Goal: Information Seeking & Learning: Learn about a topic

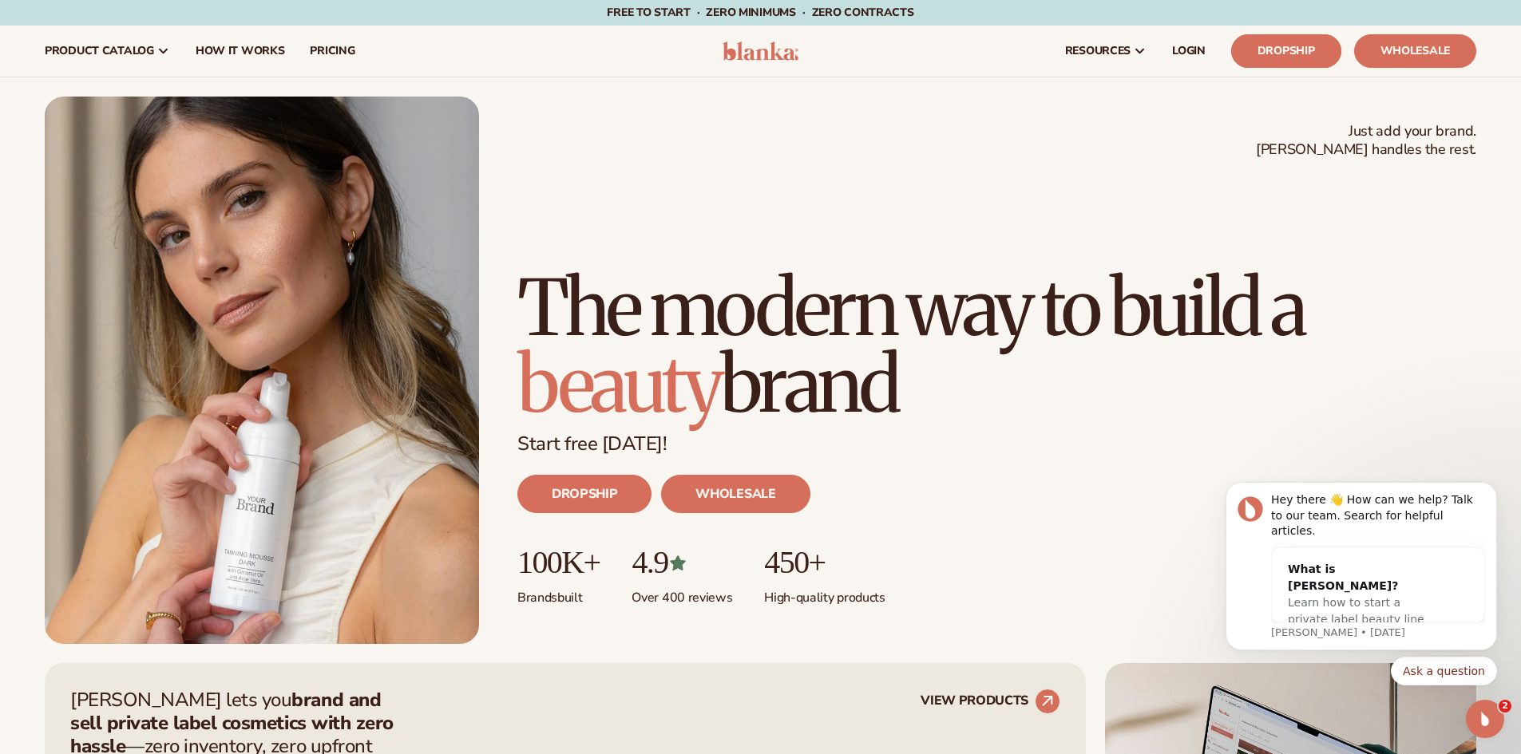
click at [1304, 45] on link "Dropship" at bounding box center [1286, 51] width 110 height 34
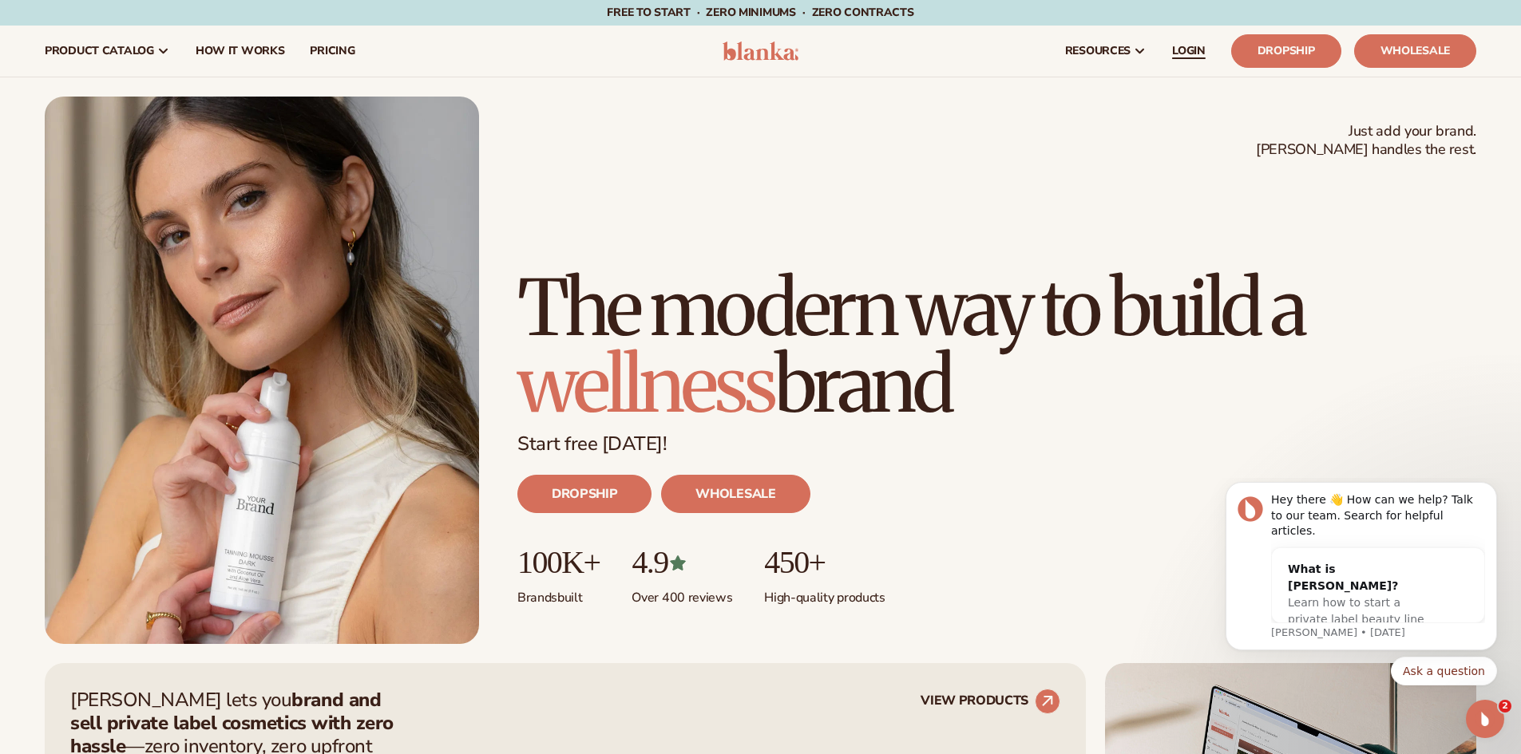
click at [1178, 53] on span "LOGIN" at bounding box center [1189, 51] width 34 height 13
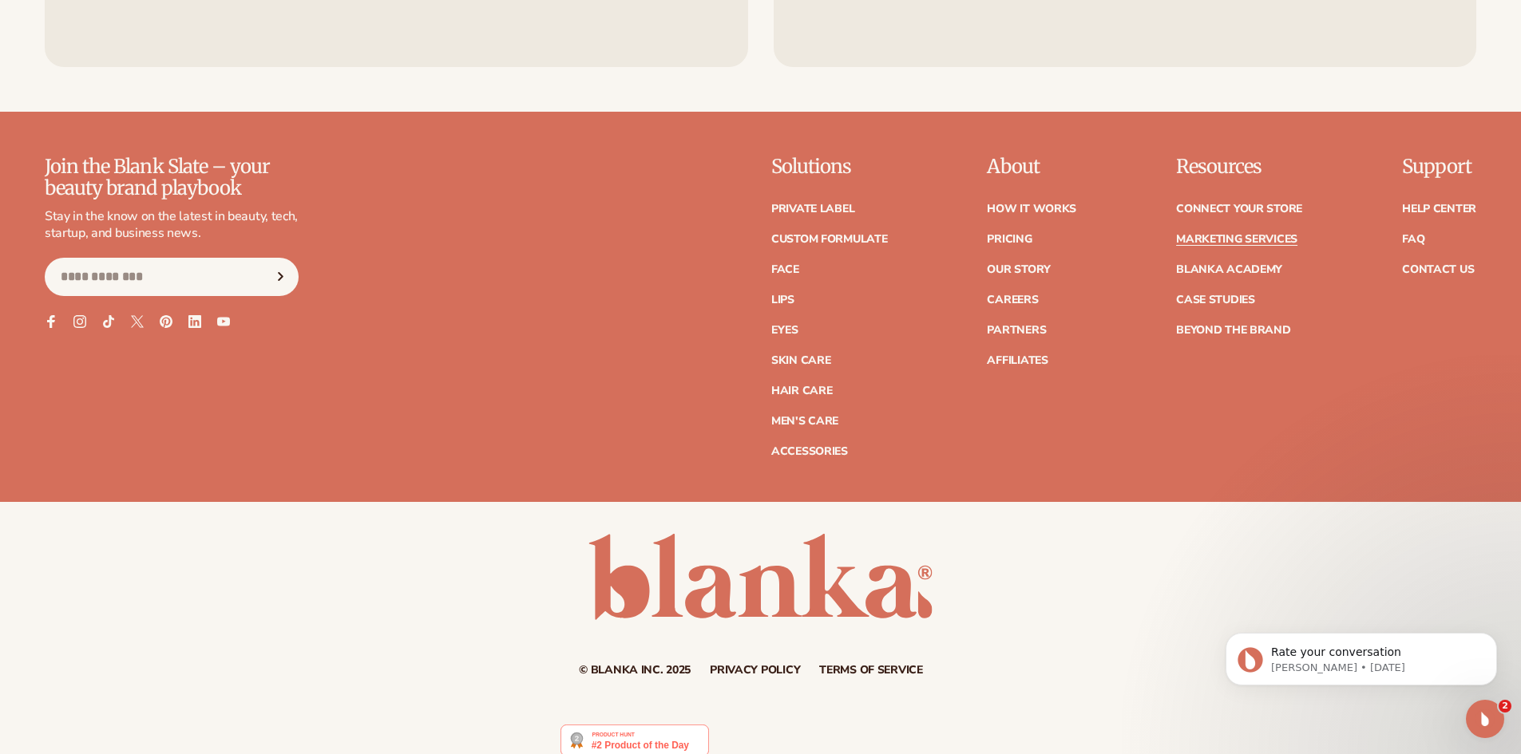
scroll to position [4091, 0]
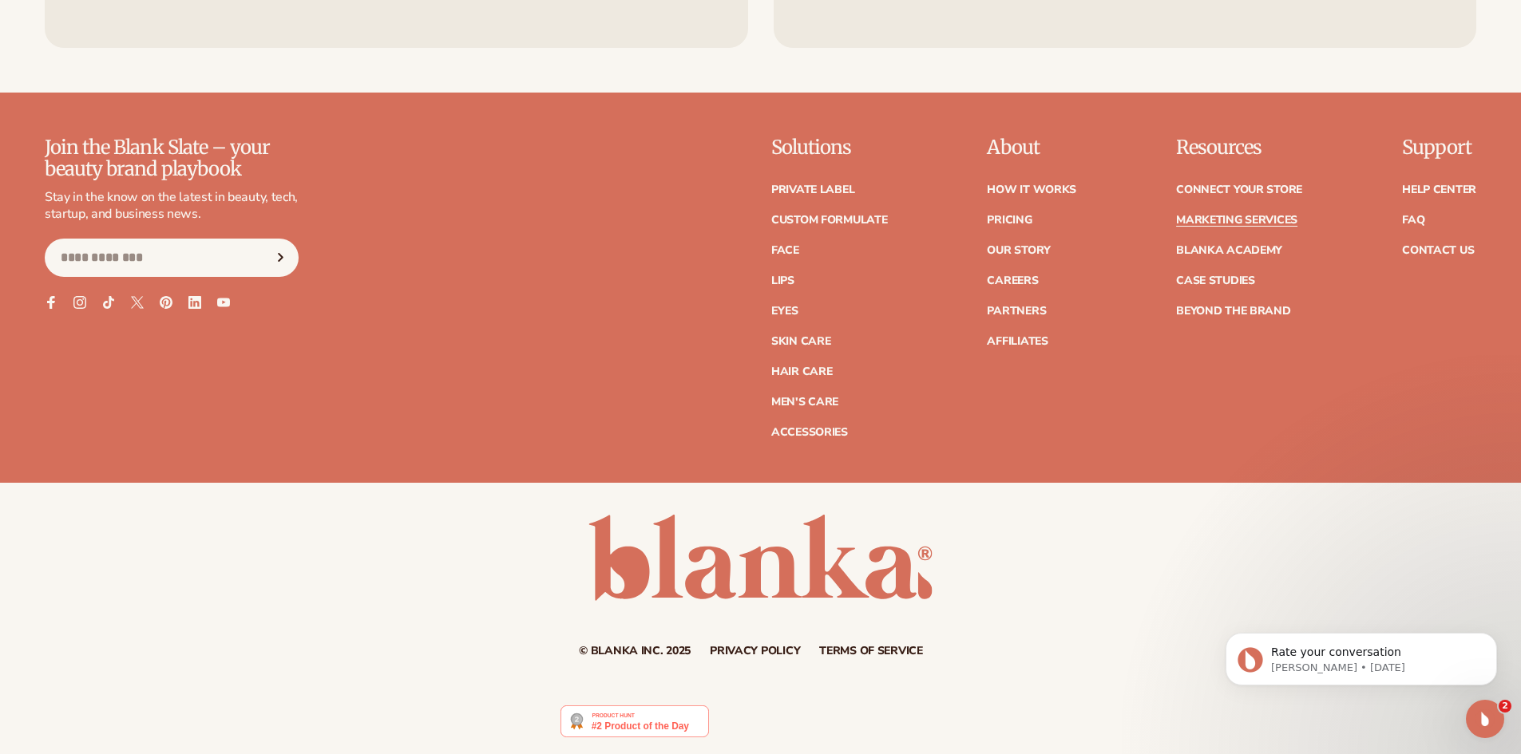
click at [633, 723] on img at bounding box center [634, 722] width 148 height 32
click at [1478, 715] on icon "Open Intercom Messenger" at bounding box center [1483, 717] width 26 height 26
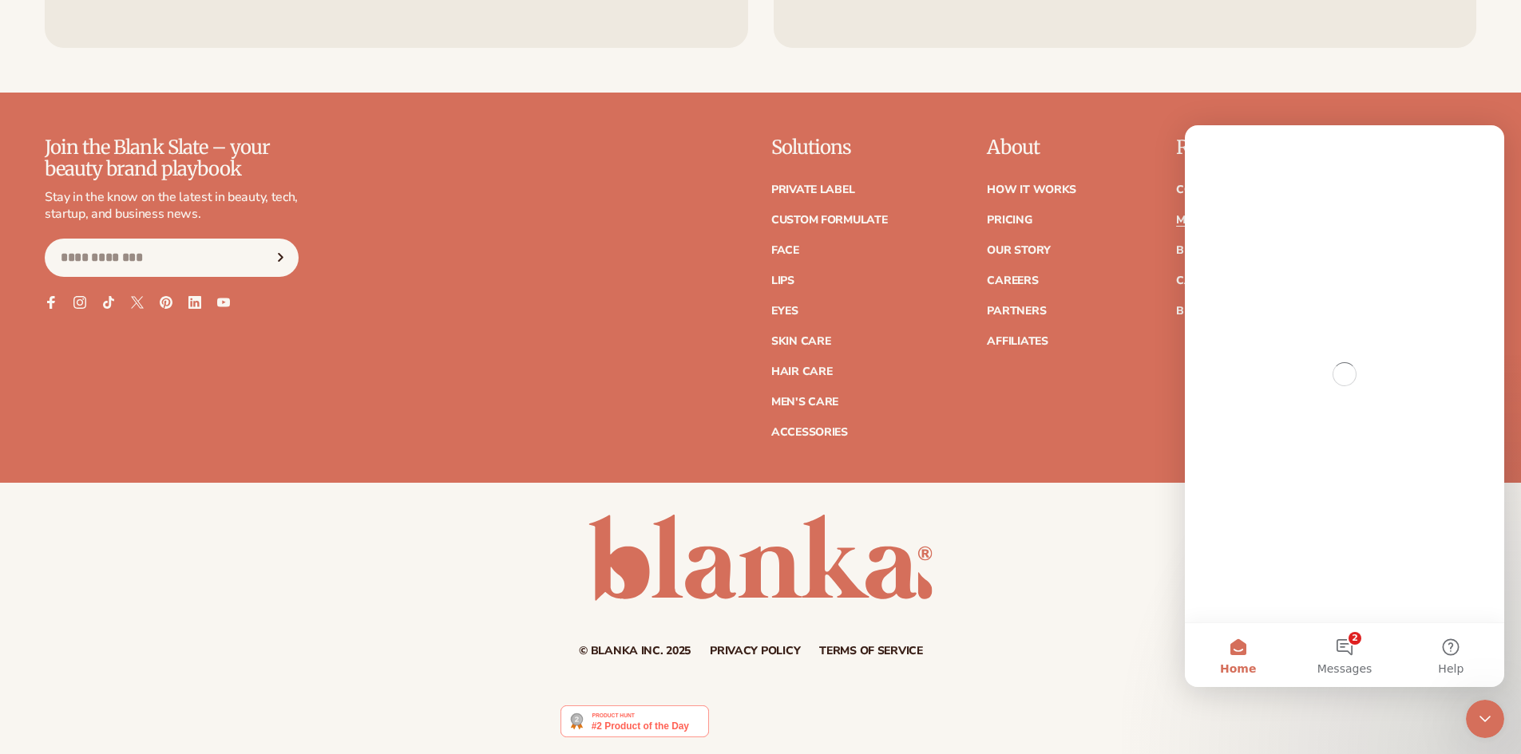
scroll to position [0, 0]
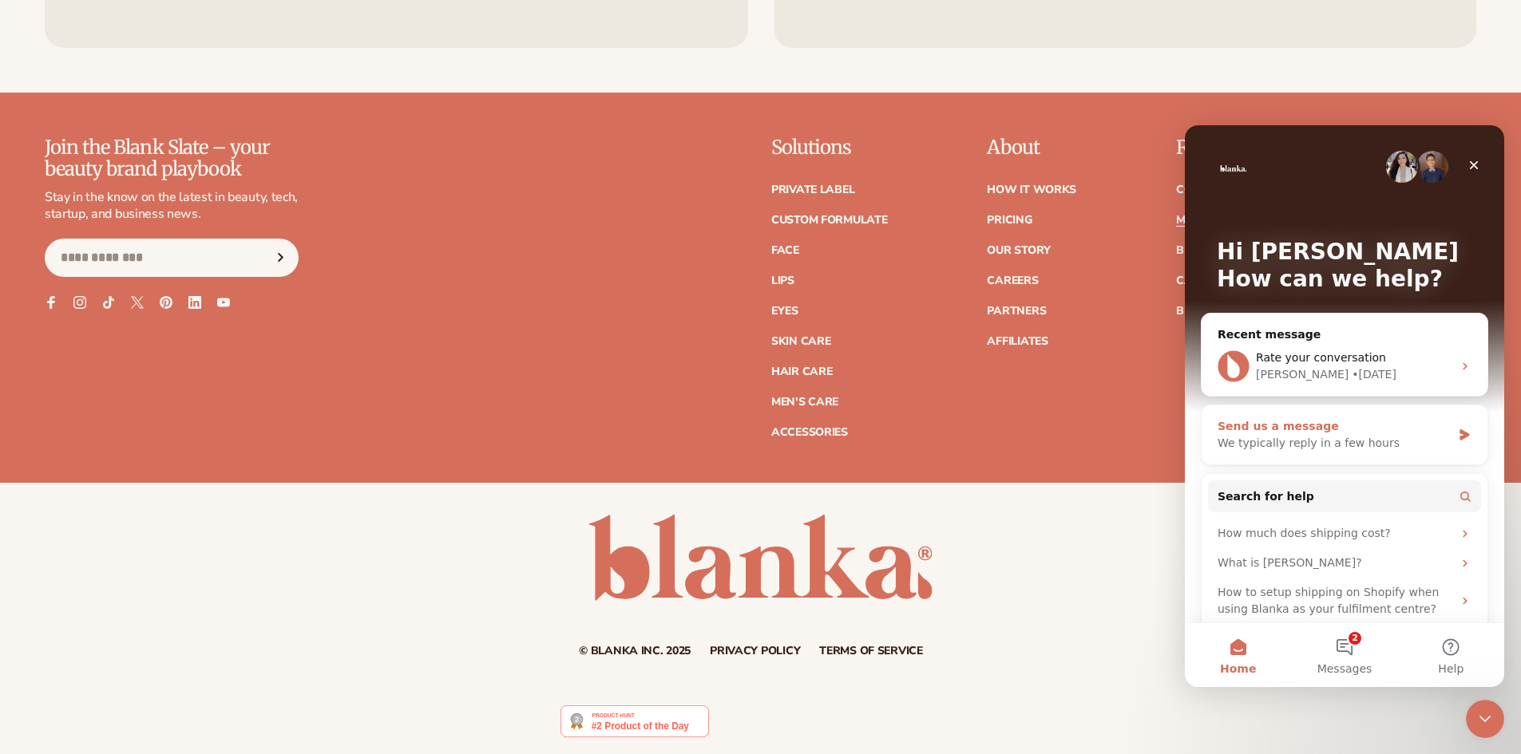
click at [1308, 426] on div "Send us a message" at bounding box center [1334, 426] width 234 height 17
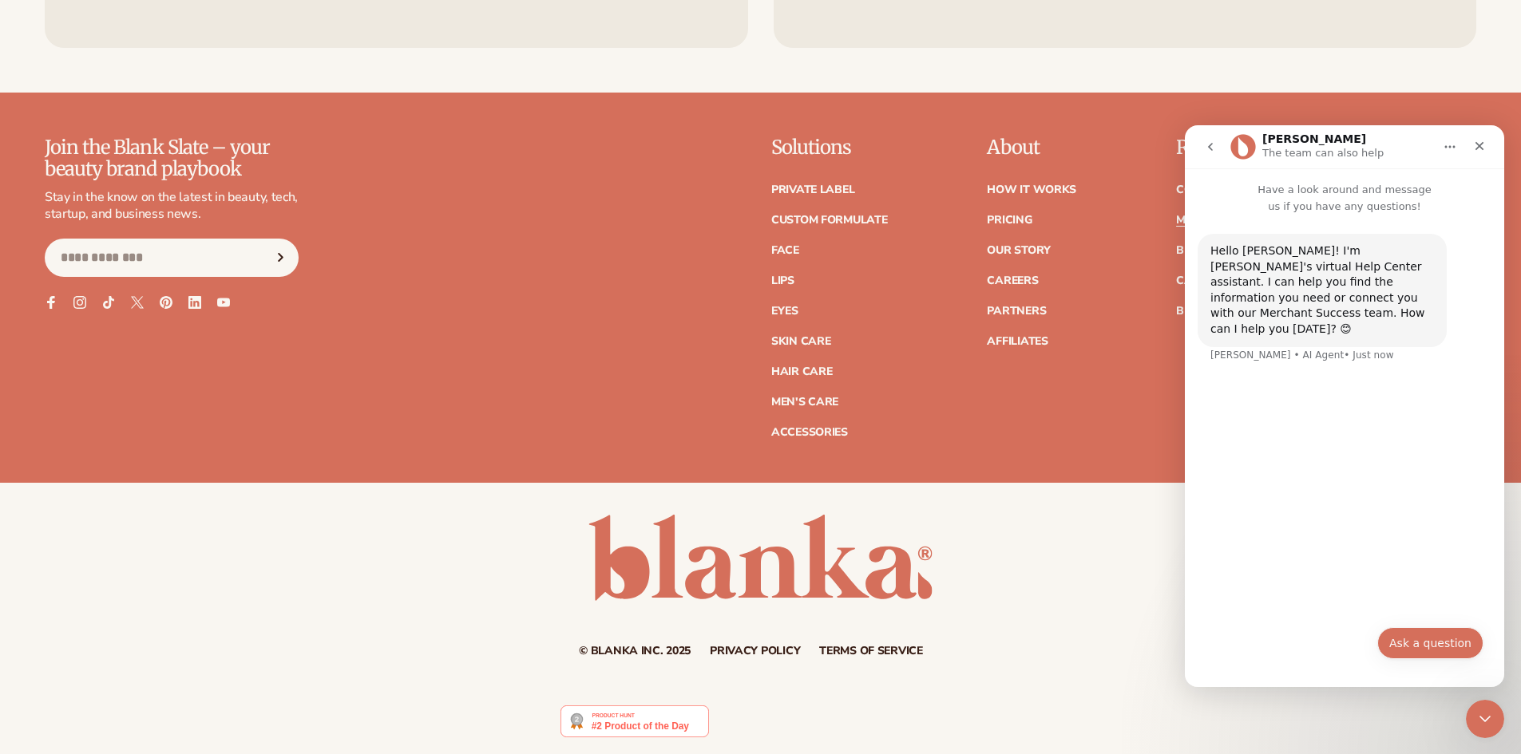
click at [1439, 647] on button "Ask a question" at bounding box center [1430, 643] width 106 height 32
